Goal: Transaction & Acquisition: Download file/media

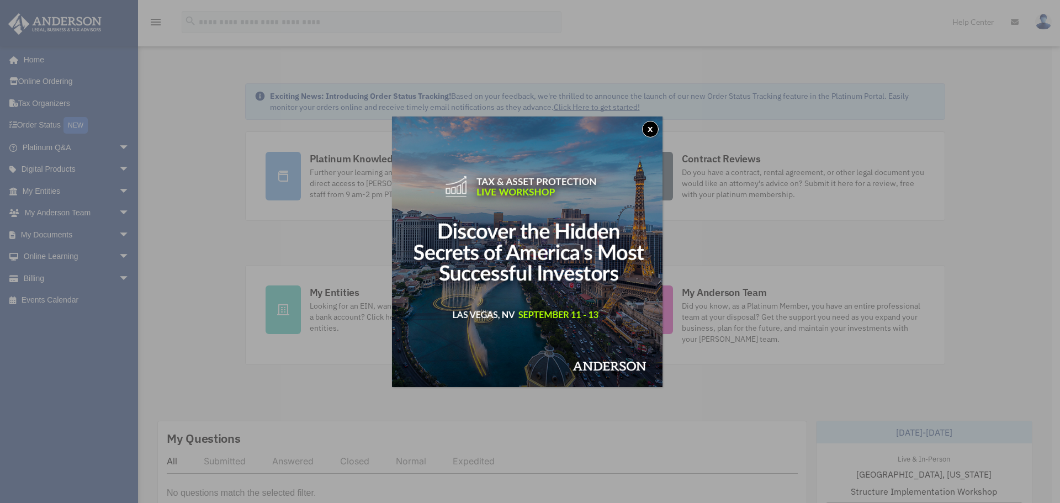
click at [658, 126] on button "x" at bounding box center [650, 129] width 17 height 17
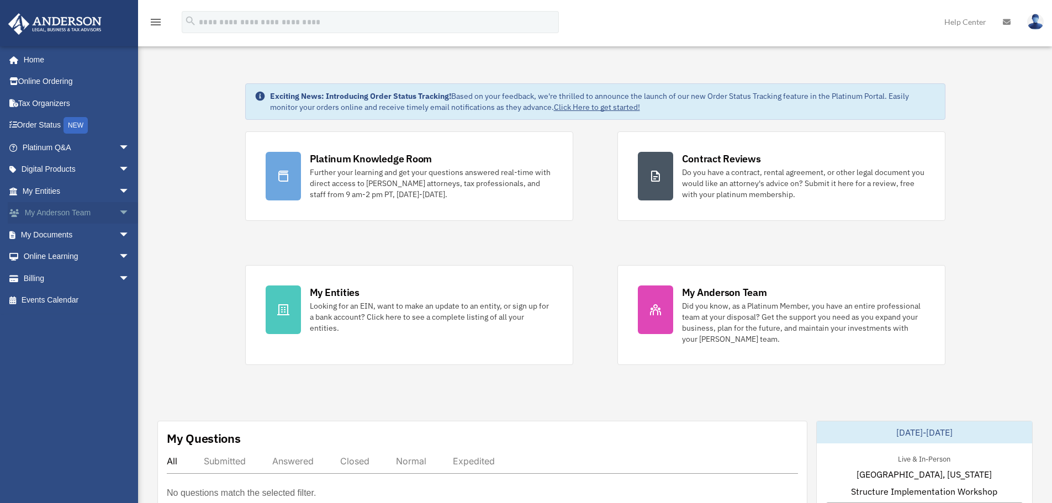
click at [92, 223] on link "My Anderson Team arrow_drop_down" at bounding box center [77, 213] width 139 height 22
click at [93, 231] on link "My Documents arrow_drop_down" at bounding box center [77, 235] width 139 height 22
click at [87, 236] on link "My Documents arrow_drop_down" at bounding box center [77, 235] width 139 height 22
click at [73, 257] on link "Online Learning arrow_drop_down" at bounding box center [77, 257] width 139 height 22
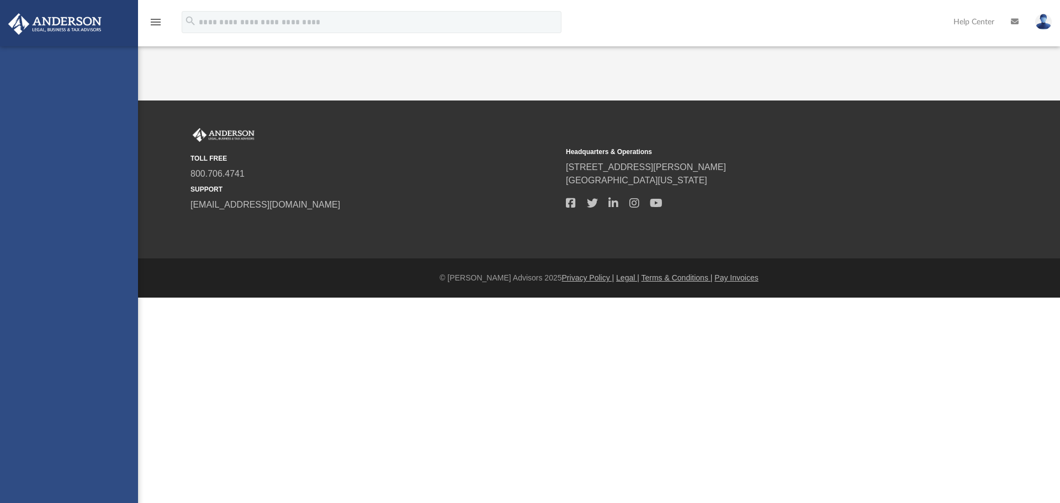
click at [116, 232] on div "[EMAIL_ADDRESS][DOMAIN_NAME] Sign Out [EMAIL_ADDRESS][DOMAIN_NAME] Home Online …" at bounding box center [69, 297] width 138 height 503
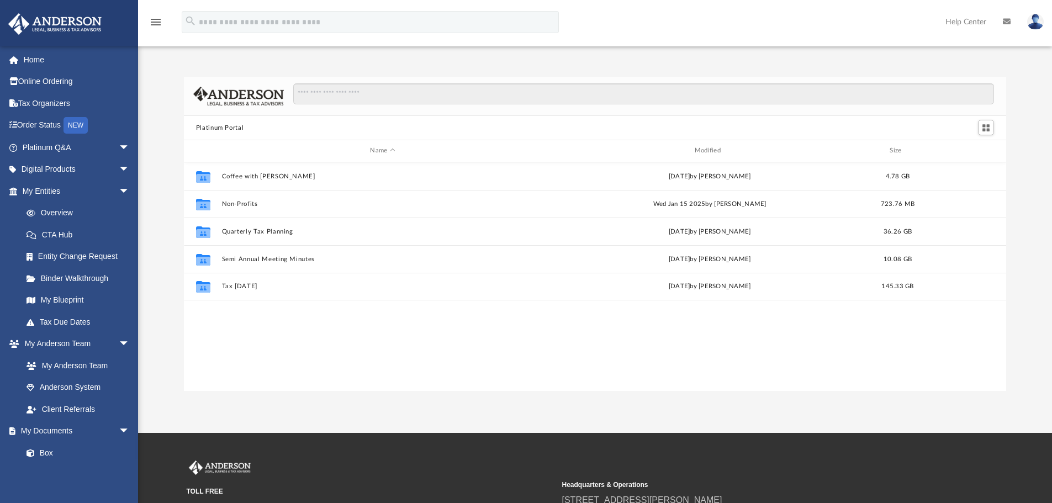
scroll to position [243, 814]
click at [370, 93] on input "Search files and folders" at bounding box center [643, 93] width 701 height 21
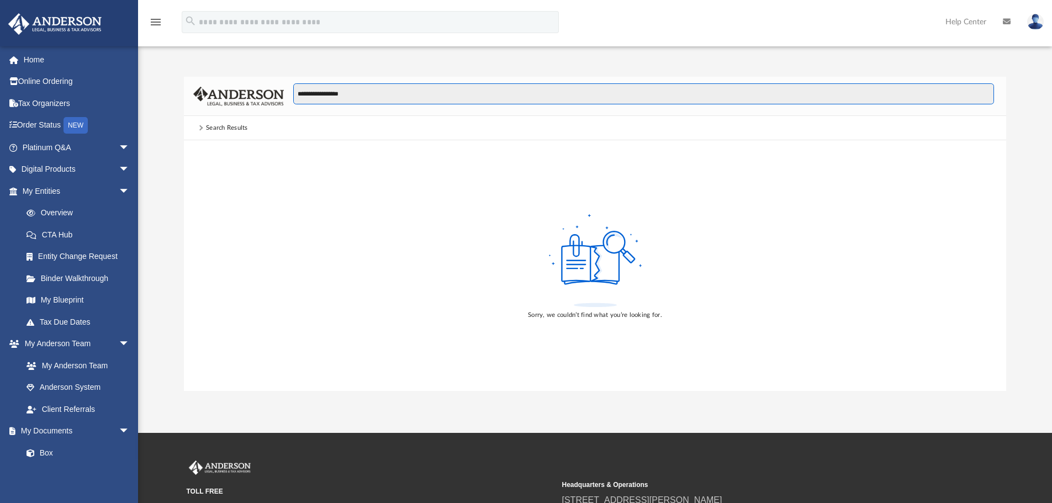
type input "**********"
drag, startPoint x: 372, startPoint y: 88, endPoint x: 263, endPoint y: 94, distance: 108.9
click at [271, 93] on div "**********" at bounding box center [595, 96] width 823 height 39
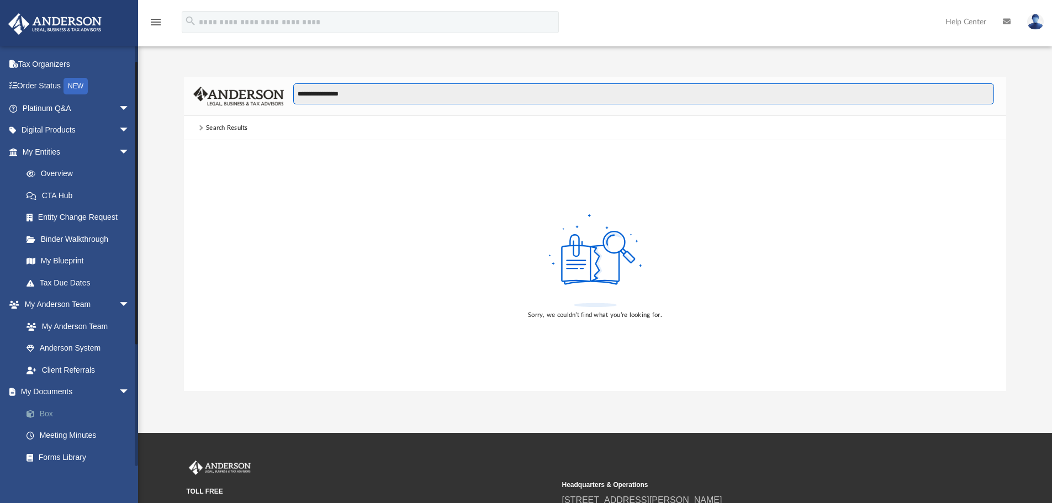
scroll to position [55, 0]
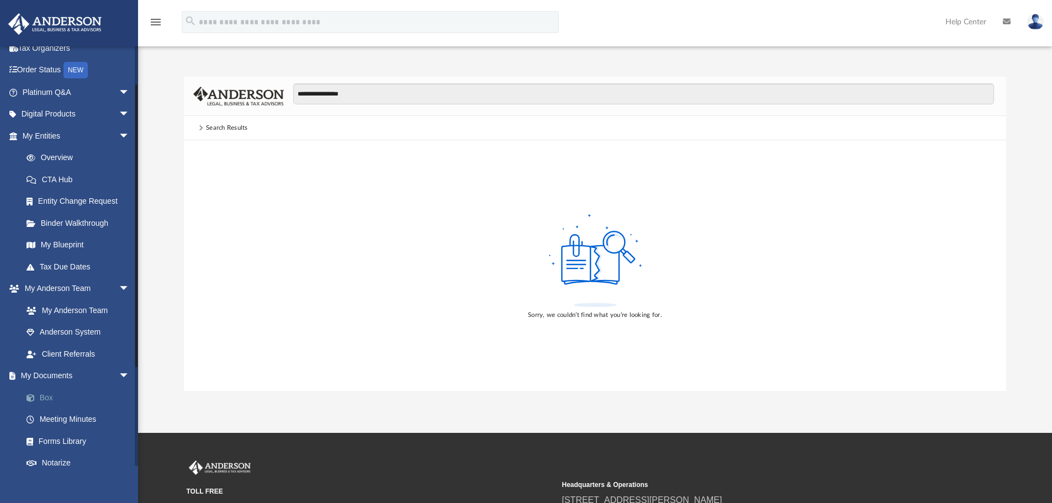
click at [51, 400] on link "Box" at bounding box center [80, 397] width 131 height 22
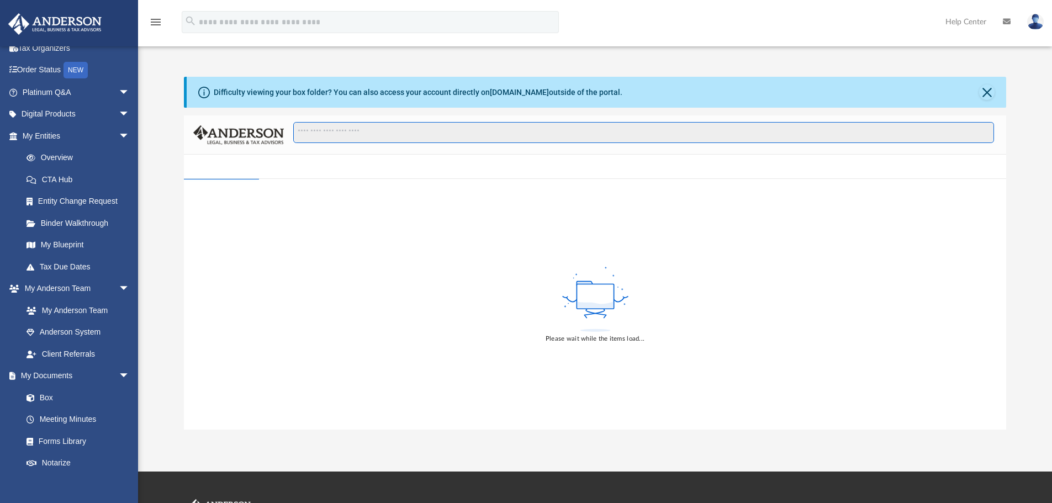
click at [347, 135] on input "Search files and folders" at bounding box center [643, 132] width 701 height 21
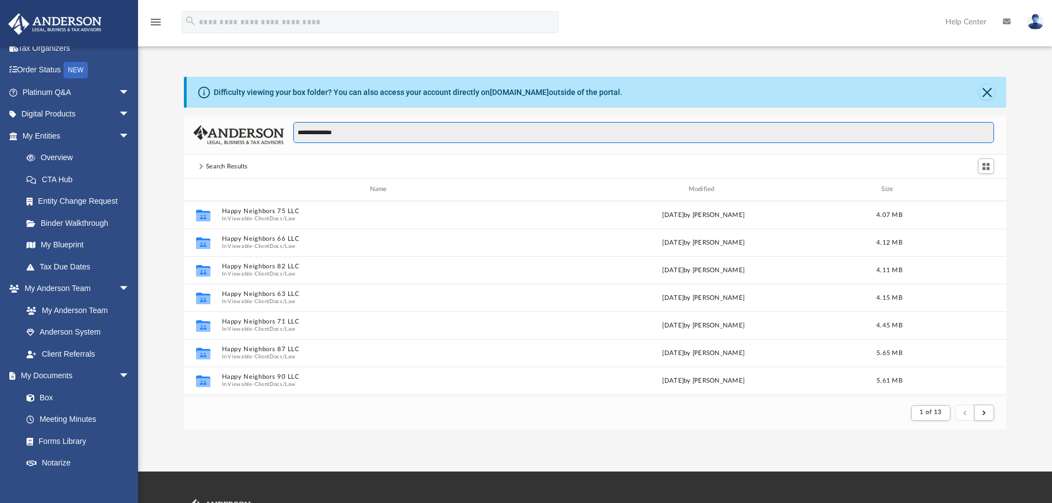
scroll to position [209, 814]
type input "**********"
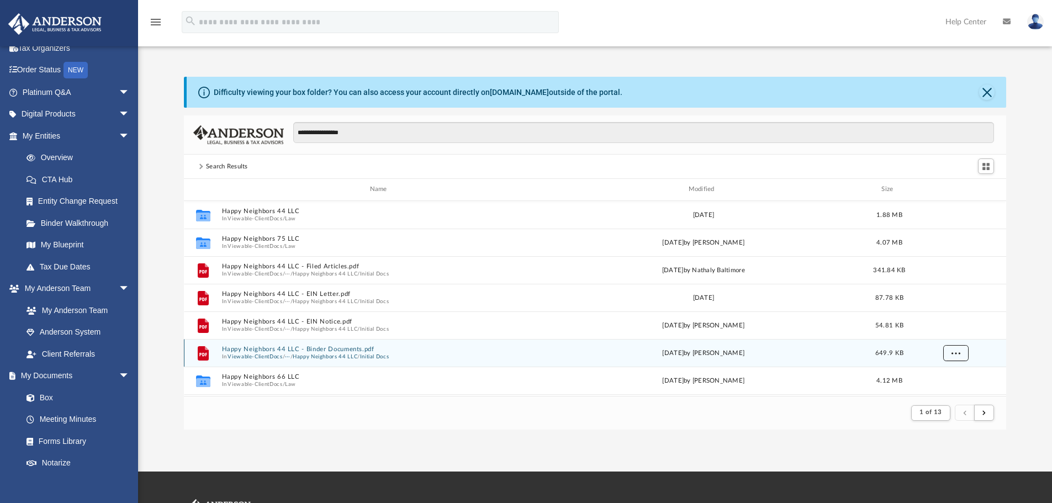
click at [957, 356] on button "More options" at bounding box center [954, 353] width 25 height 17
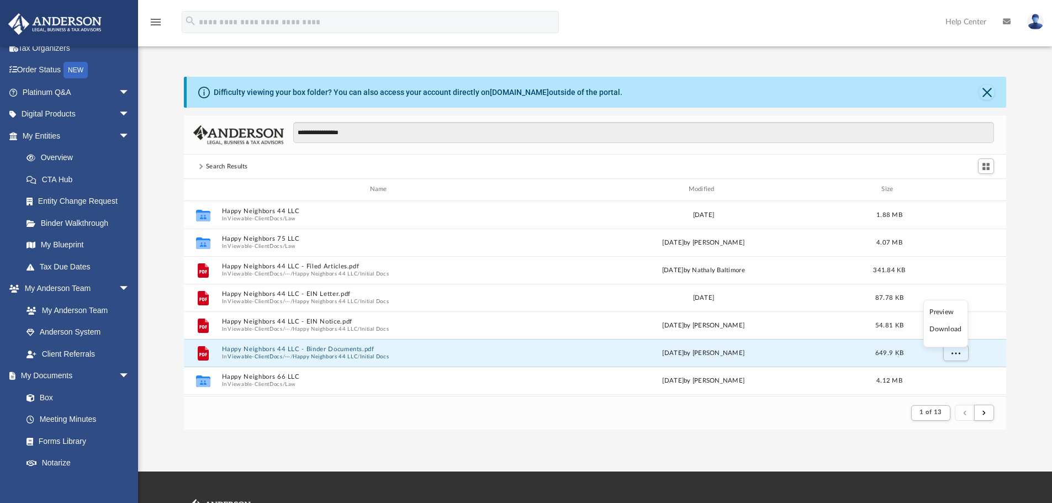
click at [946, 332] on li "Download" at bounding box center [945, 330] width 32 height 12
